Goal: Find contact information: Obtain details needed to contact an individual or organization

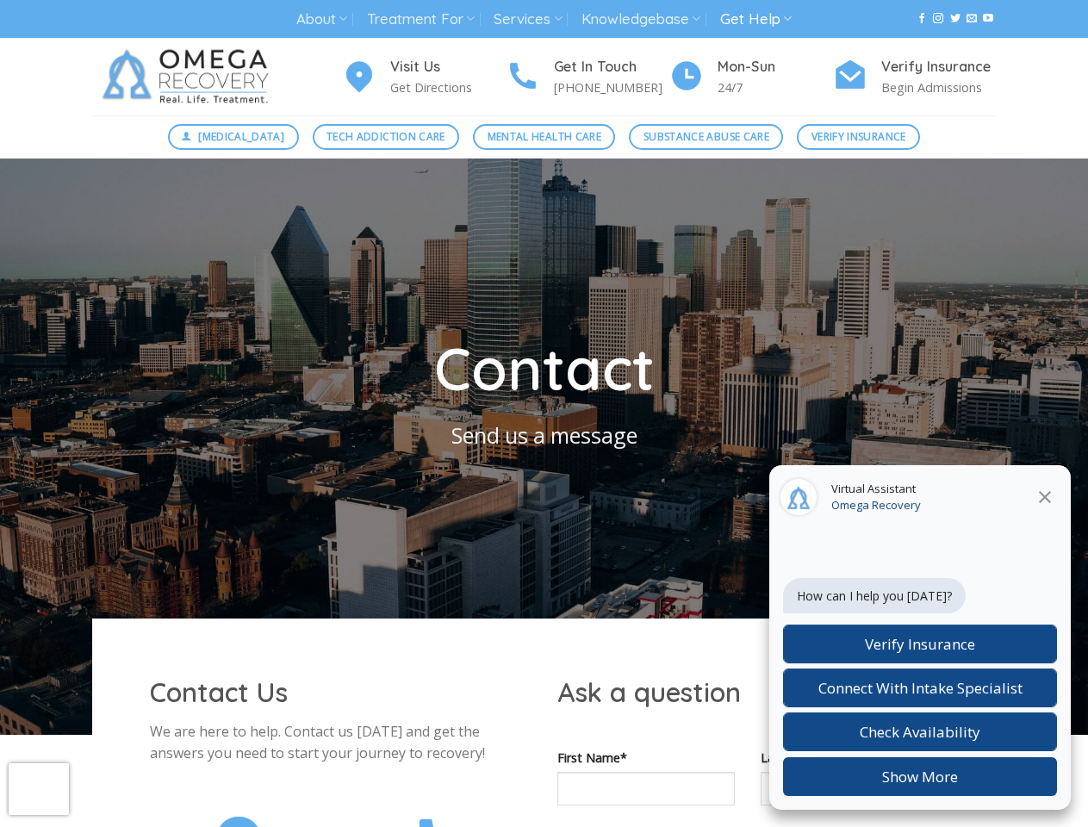
click at [321, 19] on link "About" at bounding box center [321, 19] width 51 height 32
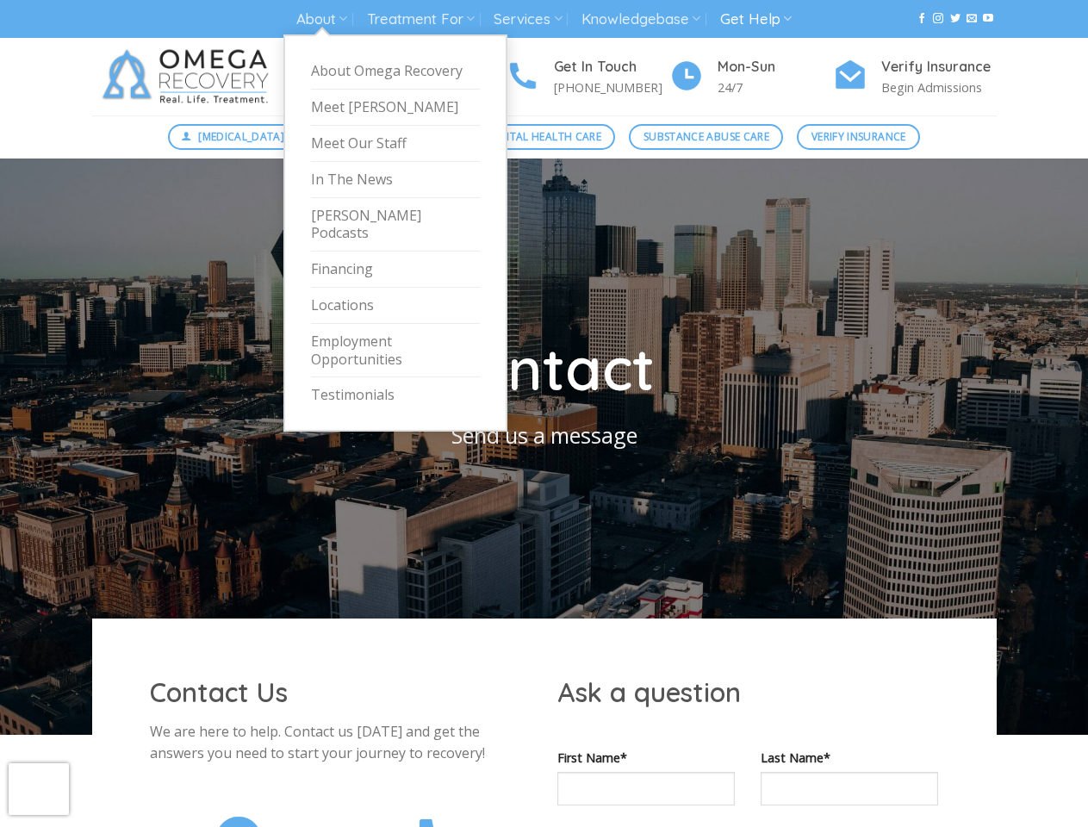
click at [421, 19] on link "Treatment For" at bounding box center [421, 19] width 108 height 32
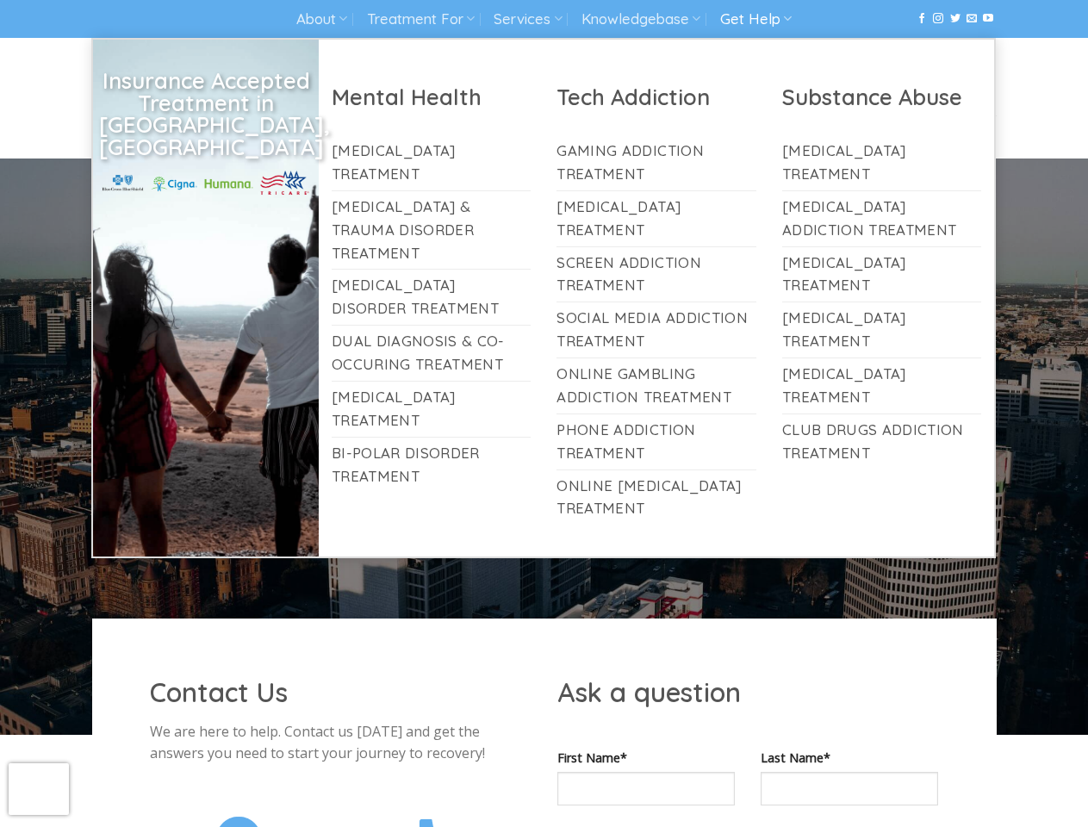
click at [529, 19] on link "Services" at bounding box center [528, 19] width 68 height 32
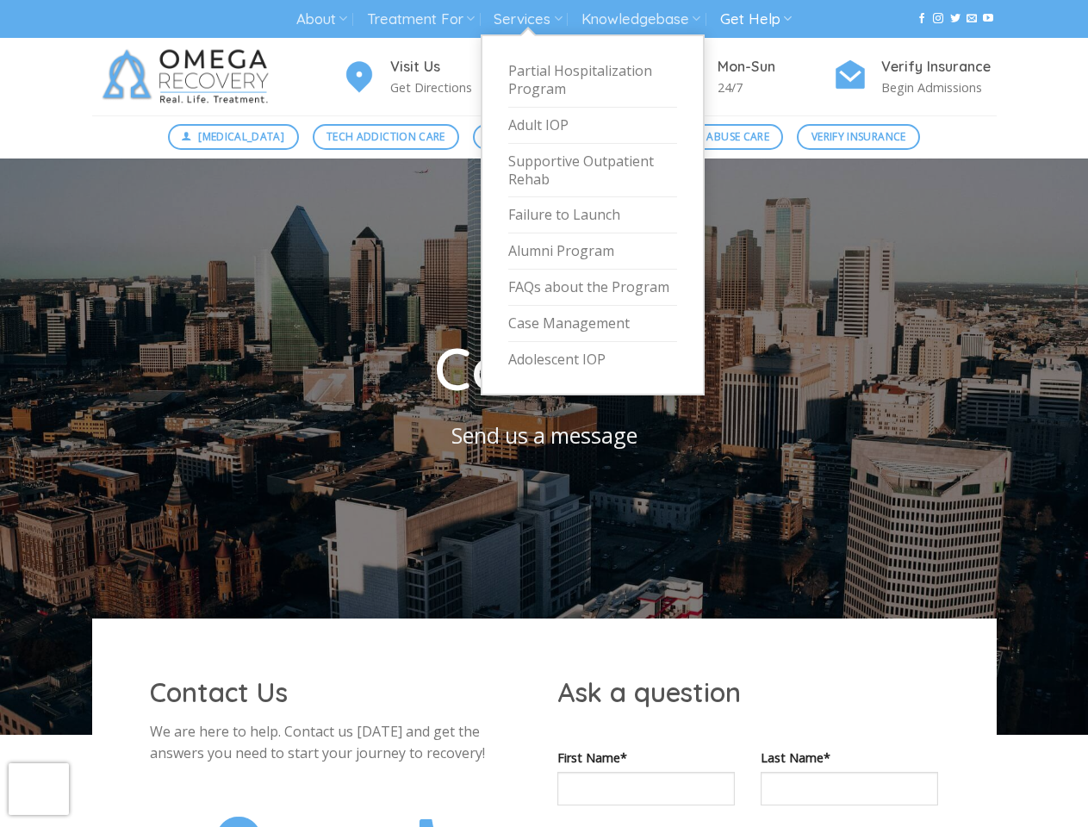
click at [643, 19] on link "Knowledgebase" at bounding box center [640, 19] width 119 height 32
click at [758, 19] on link "Get Help" at bounding box center [755, 19] width 71 height 32
